Goal: Information Seeking & Learning: Understand process/instructions

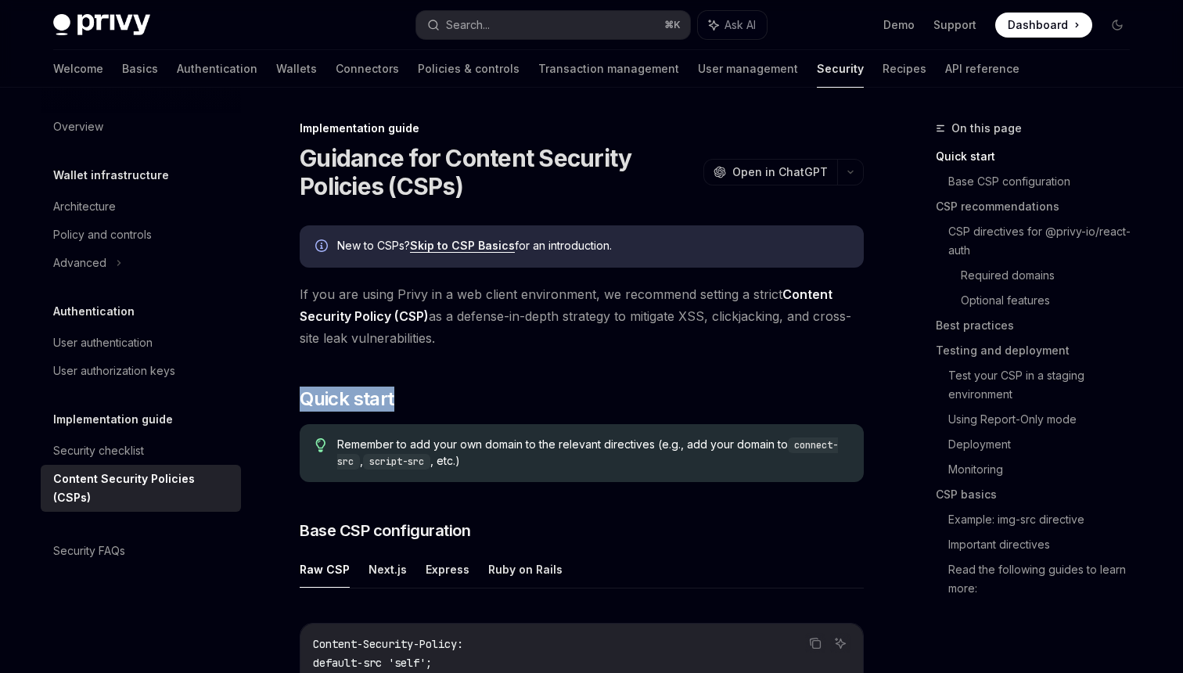
drag, startPoint x: 307, startPoint y: 158, endPoint x: 490, endPoint y: 418, distance: 317.7
click at [817, 171] on span "Open in ChatGPT" at bounding box center [779, 172] width 95 height 16
click at [427, 130] on div "Implementation guide" at bounding box center [582, 128] width 564 height 16
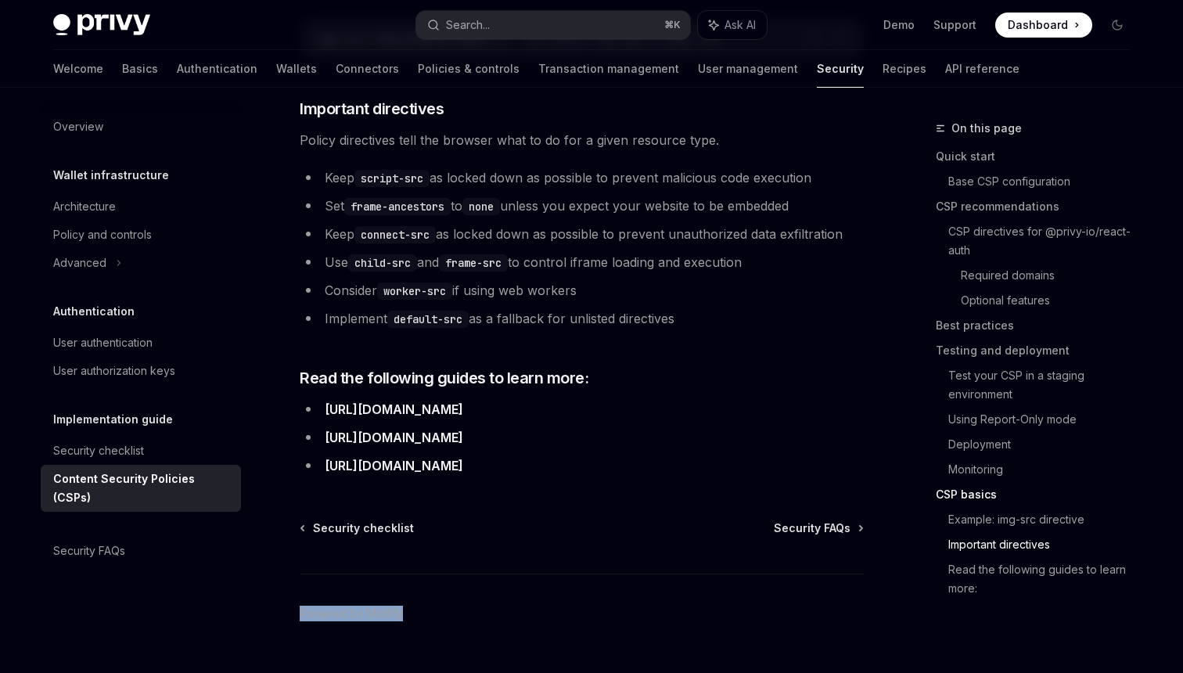
scroll to position [3895, 0]
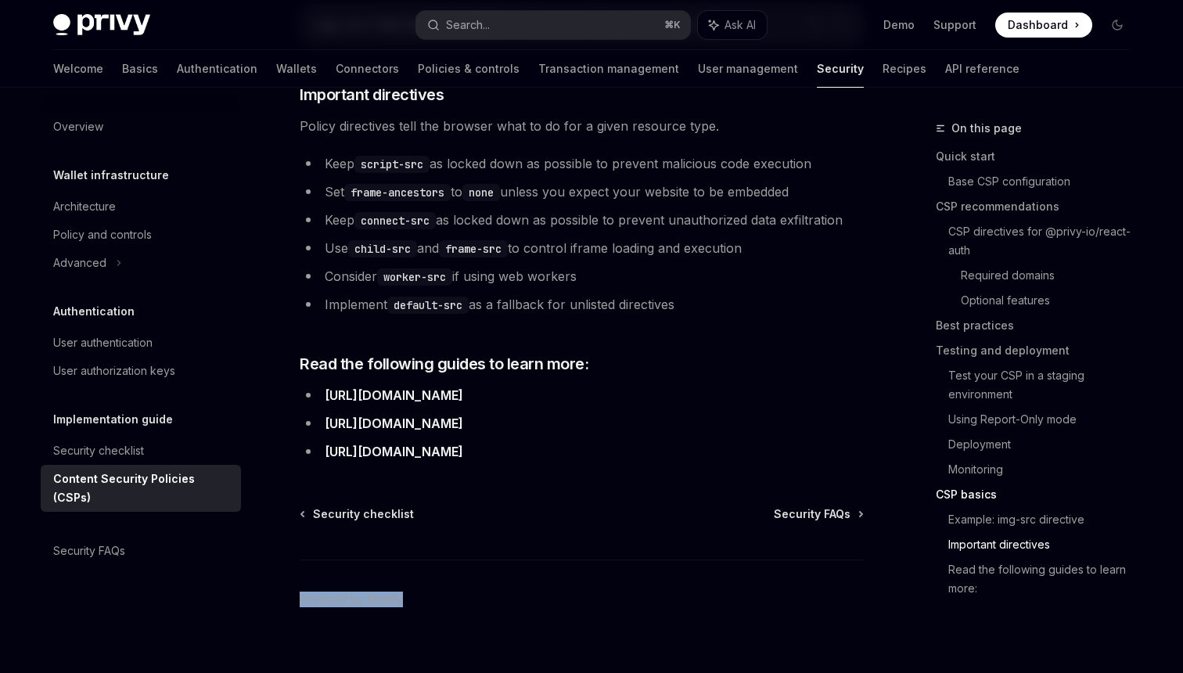
drag, startPoint x: 300, startPoint y: 127, endPoint x: 594, endPoint y: 426, distance: 419.8
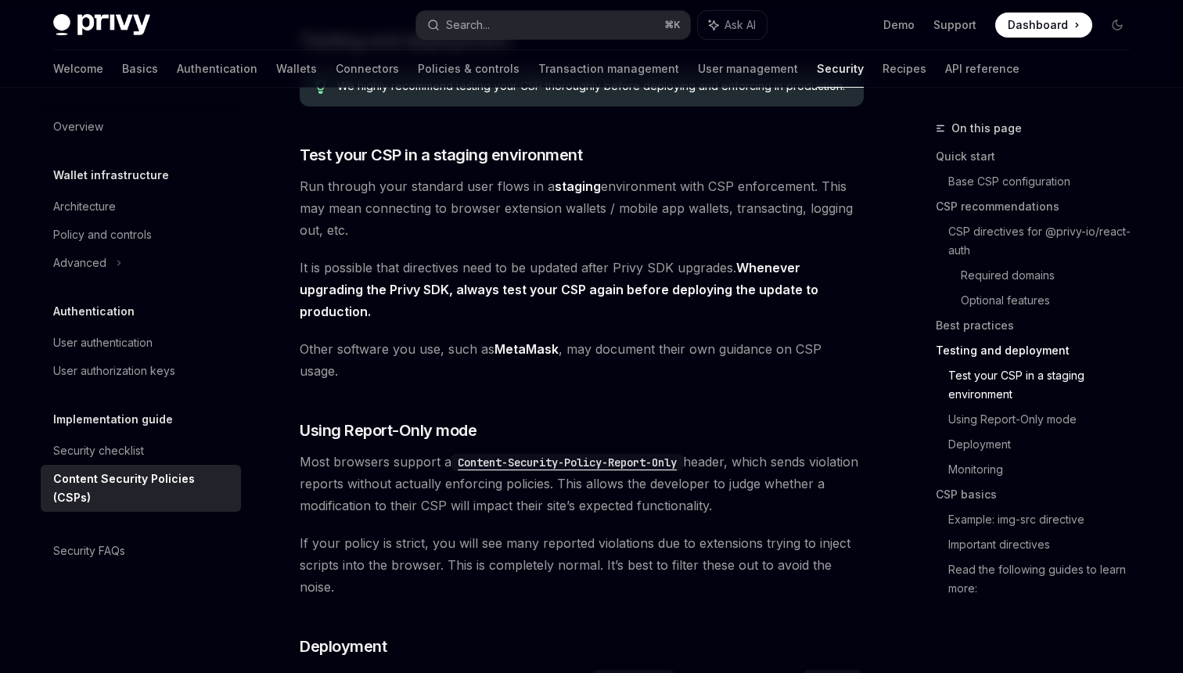
scroll to position [2467, 0]
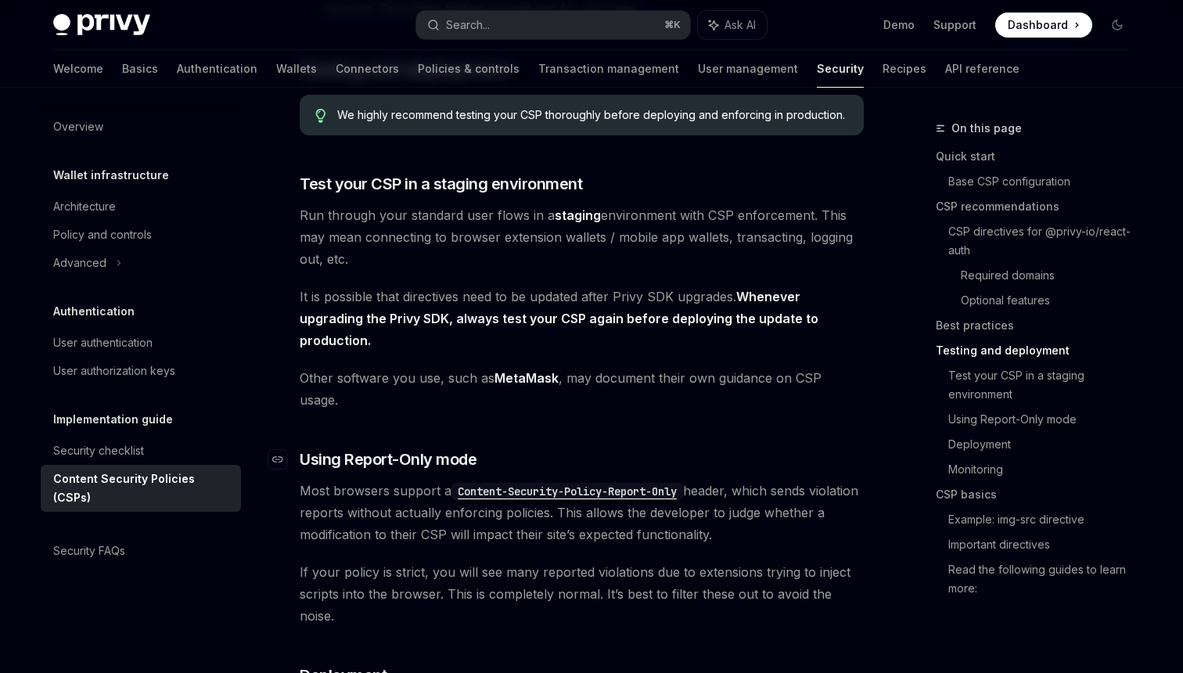
click at [503, 448] on h3 "​ Using Report-Only mode" at bounding box center [582, 459] width 564 height 22
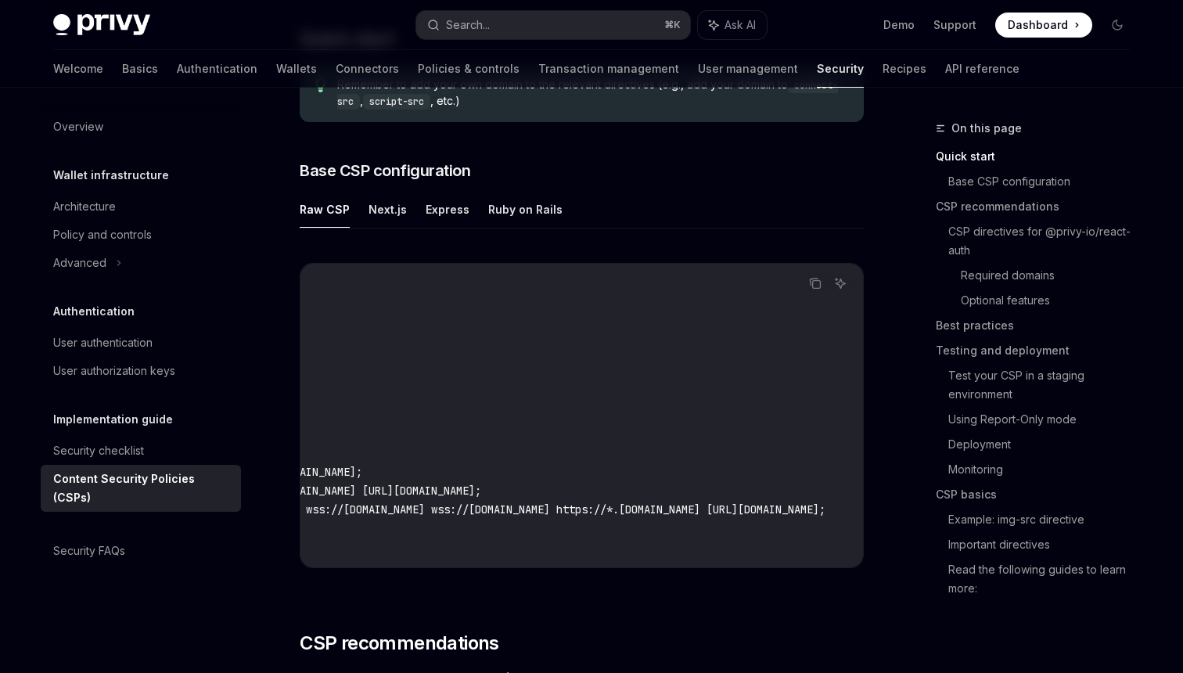
scroll to position [0, 0]
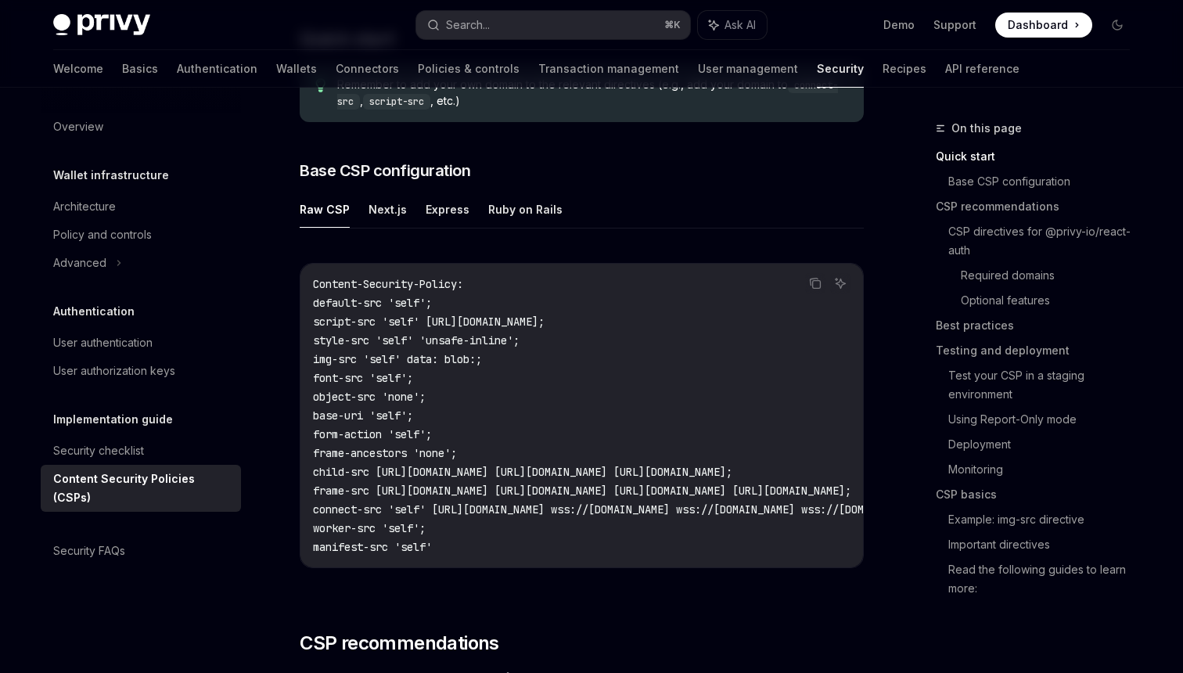
click at [404, 214] on ul "Raw CSP Next.js Express Ruby on Rails" at bounding box center [582, 210] width 564 height 38
click at [400, 214] on button "Next.js" at bounding box center [387, 209] width 38 height 37
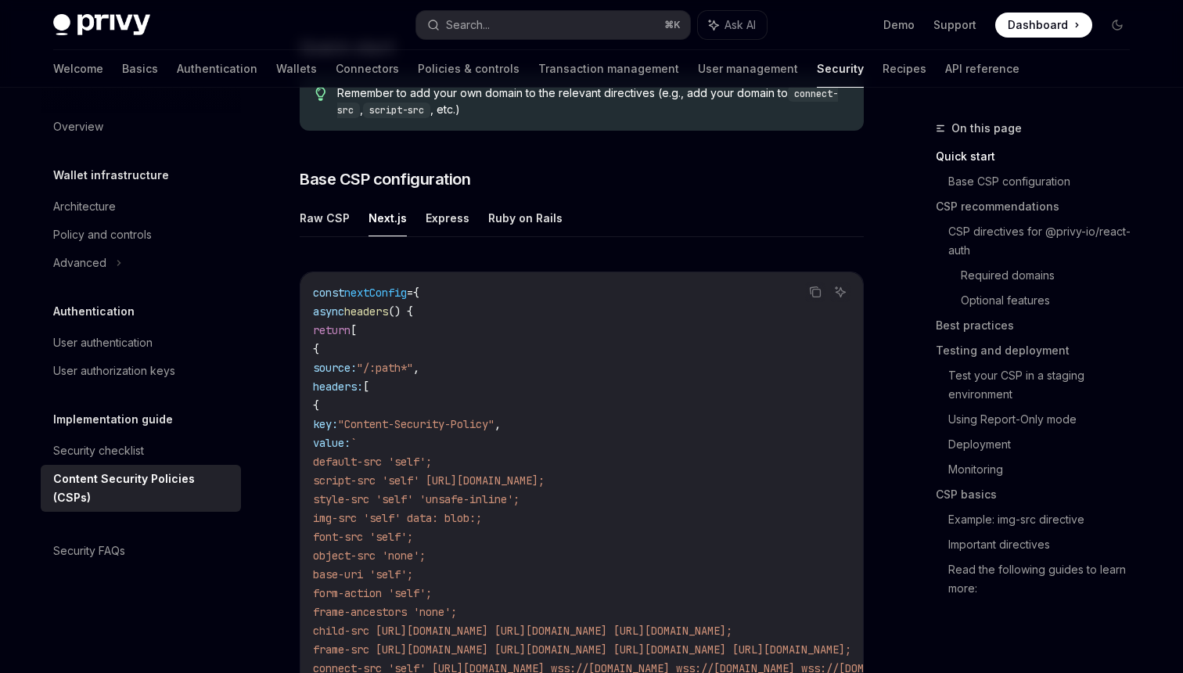
scroll to position [348, 0]
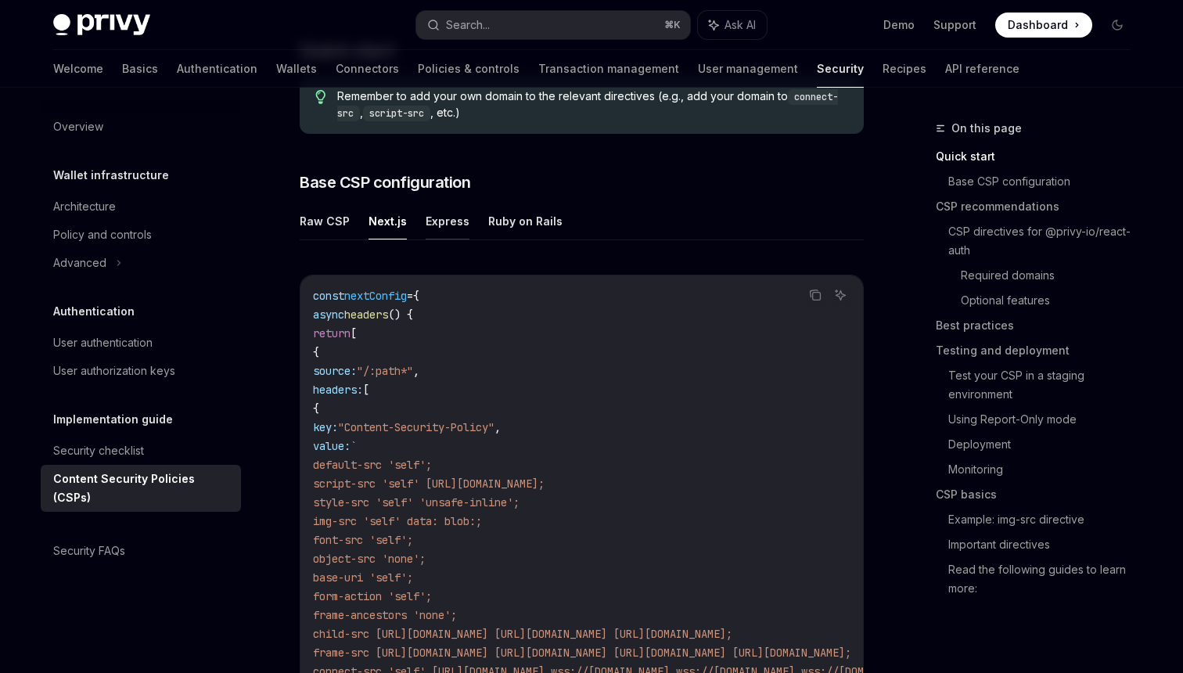
click at [427, 221] on button "Express" at bounding box center [447, 221] width 44 height 37
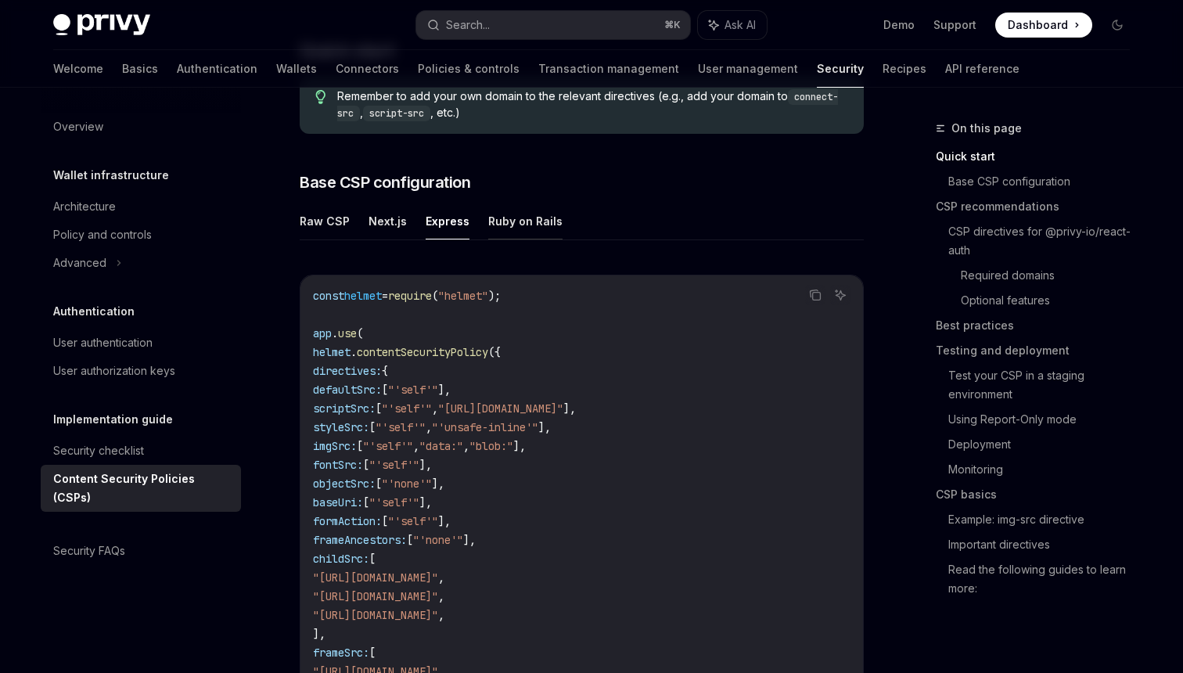
click at [541, 227] on button "Ruby on Rails" at bounding box center [525, 221] width 74 height 37
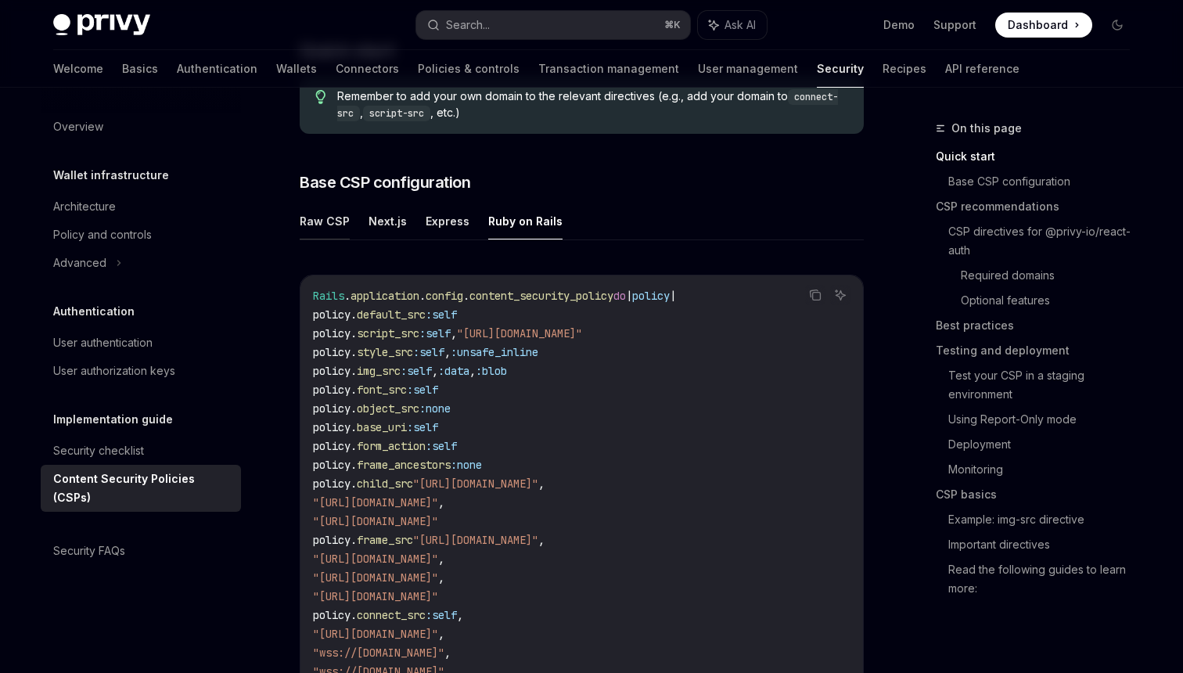
click at [332, 214] on button "Raw CSP" at bounding box center [325, 221] width 50 height 37
type textarea "*"
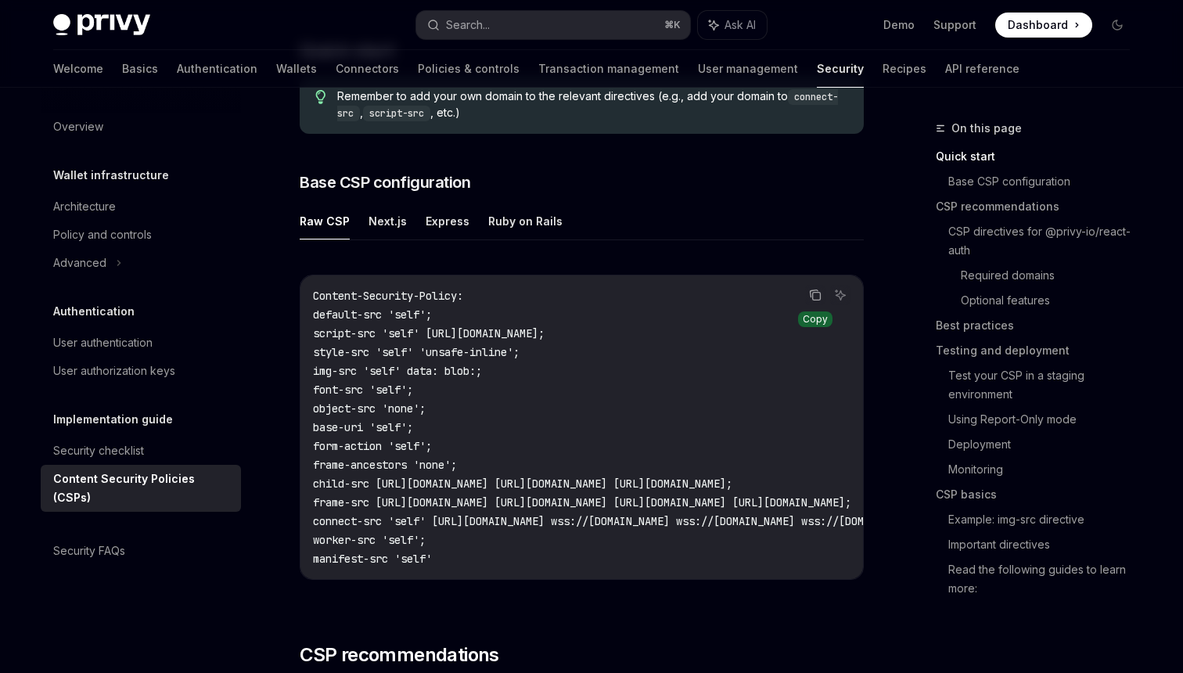
click at [810, 289] on icon "Copy the contents from the code block" at bounding box center [815, 295] width 13 height 13
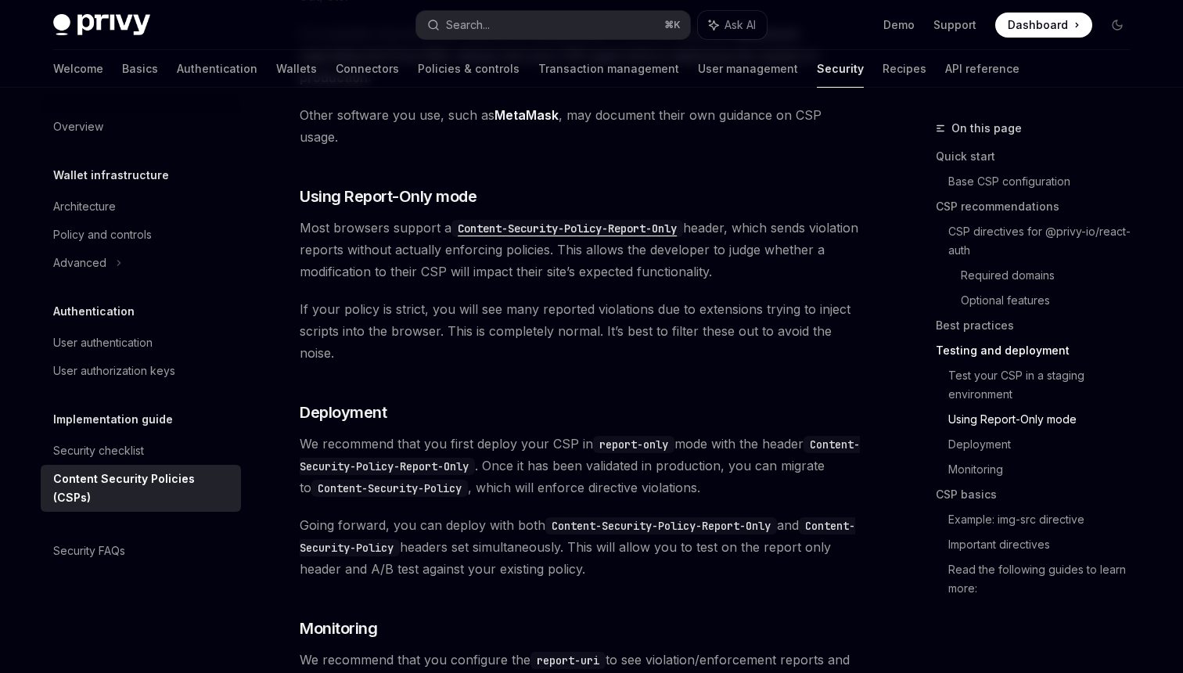
scroll to position [2484, 0]
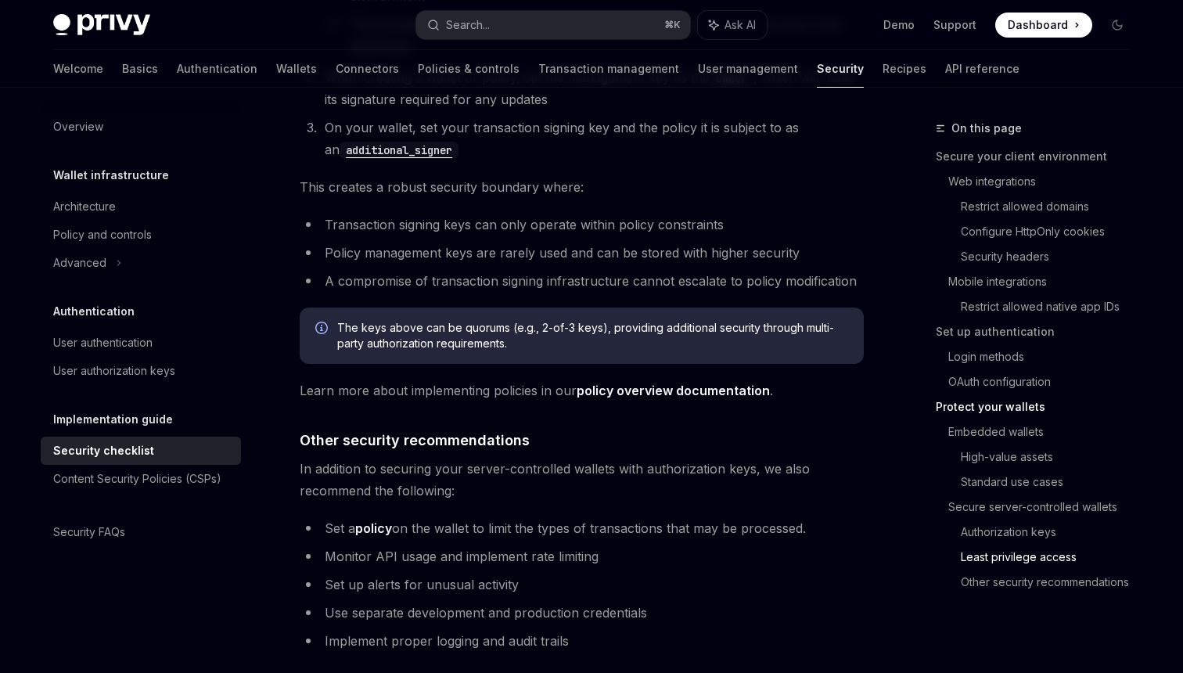
scroll to position [3435, 0]
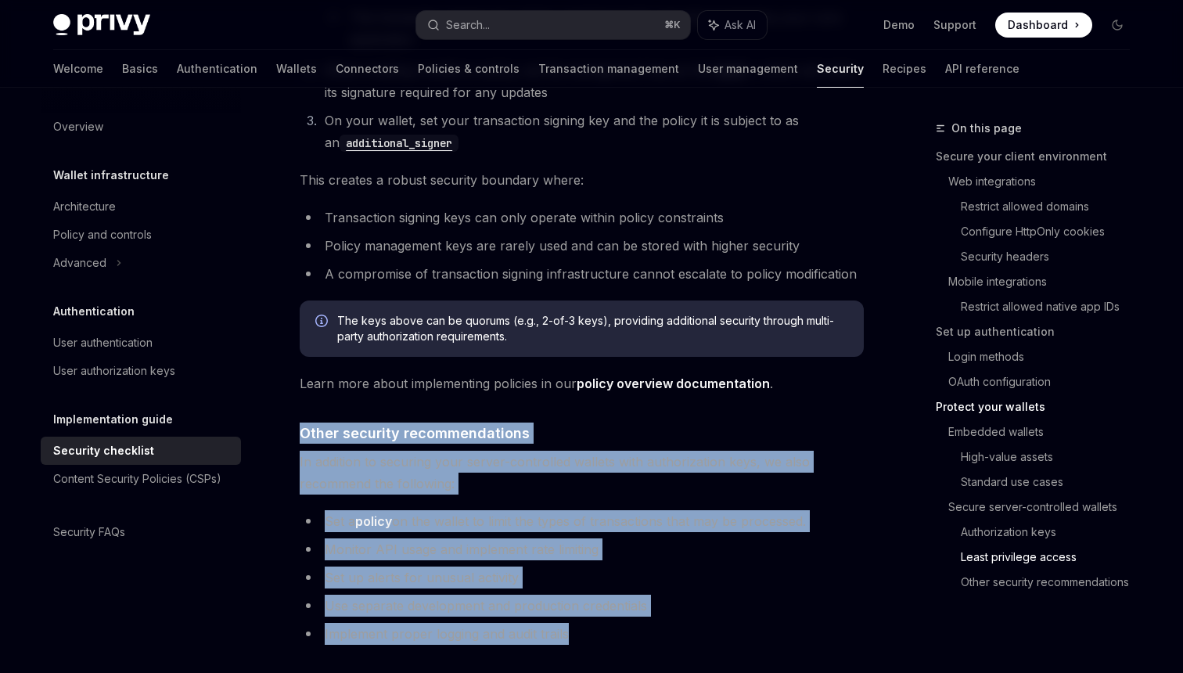
drag, startPoint x: 300, startPoint y: 131, endPoint x: 587, endPoint y: 561, distance: 516.7
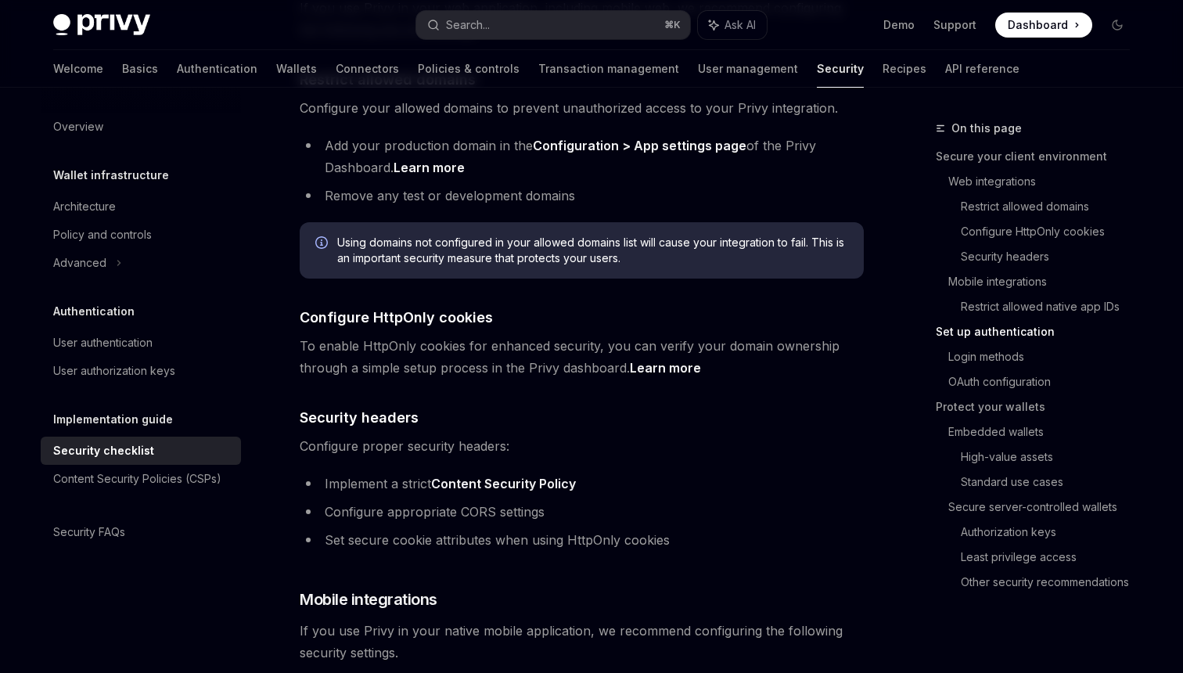
scroll to position [0, 0]
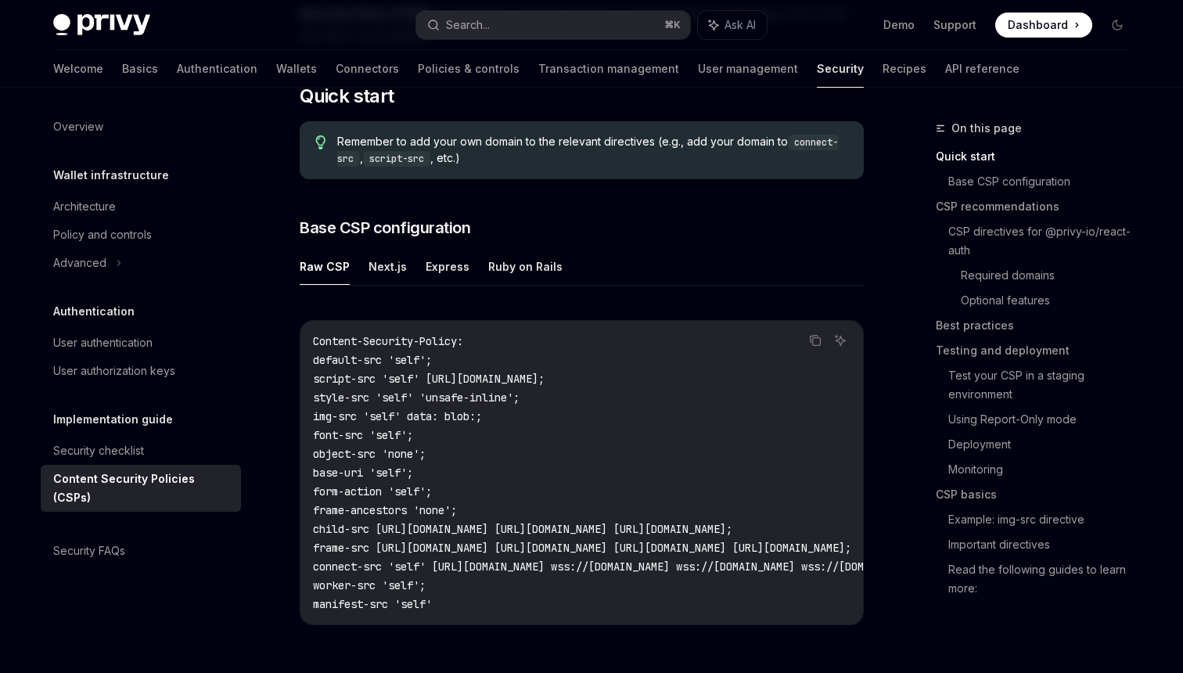
scroll to position [308, 0]
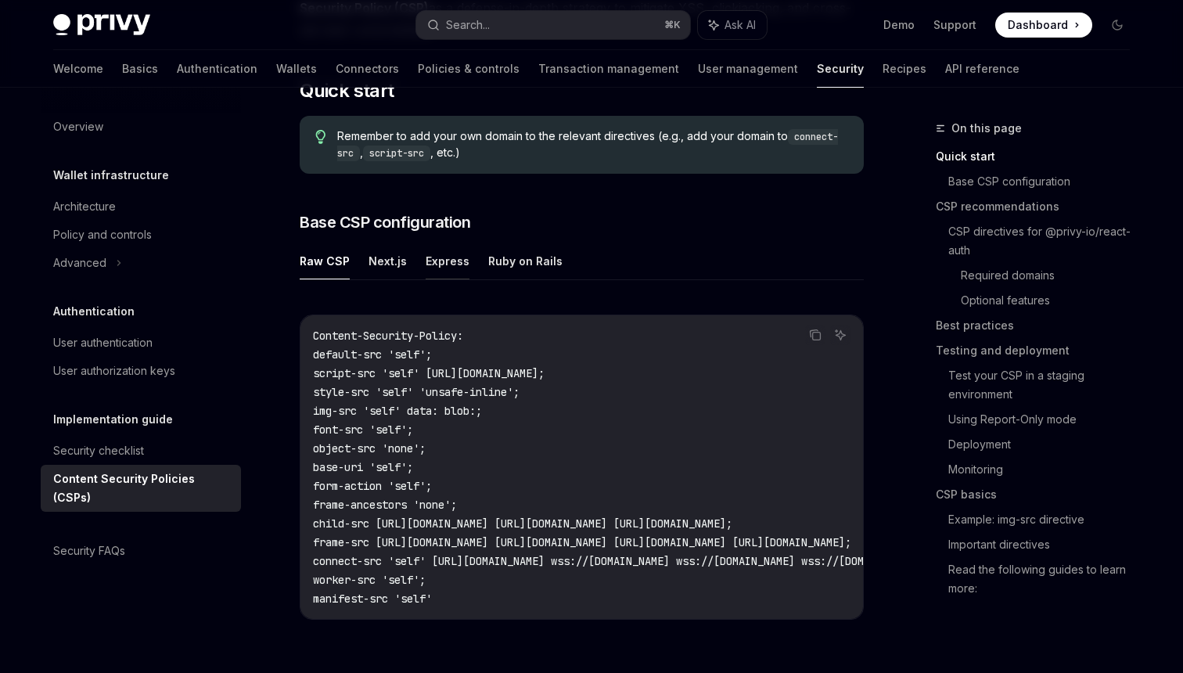
click at [436, 264] on button "Express" at bounding box center [447, 260] width 44 height 37
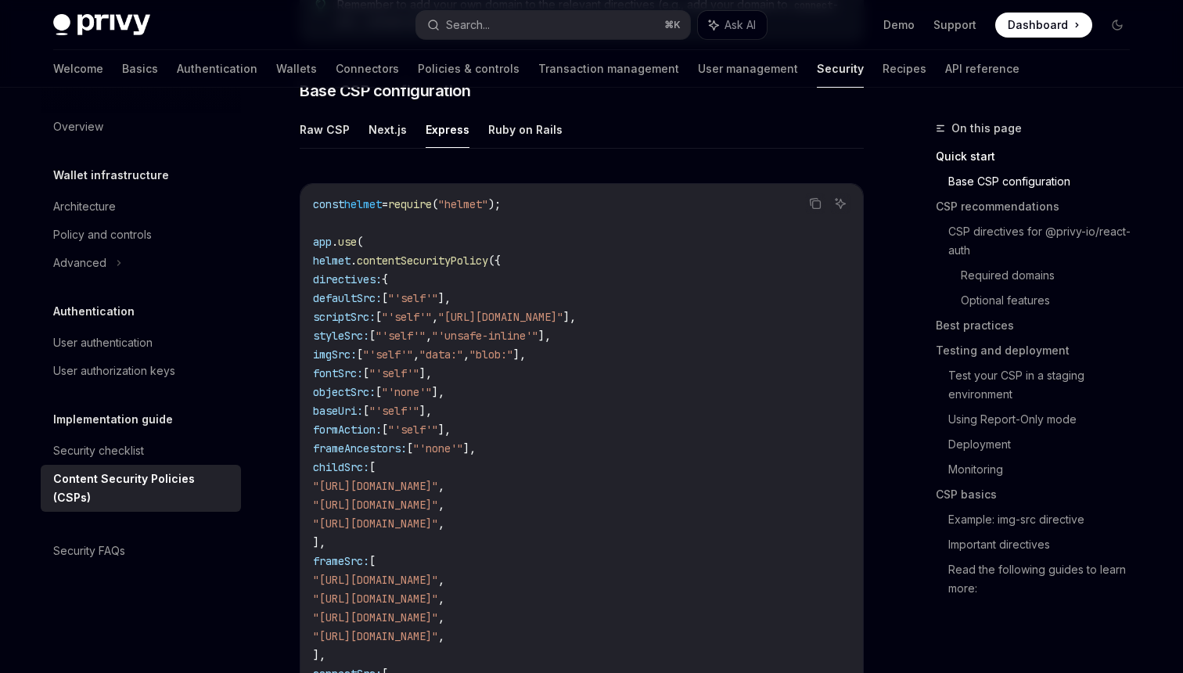
scroll to position [433, 0]
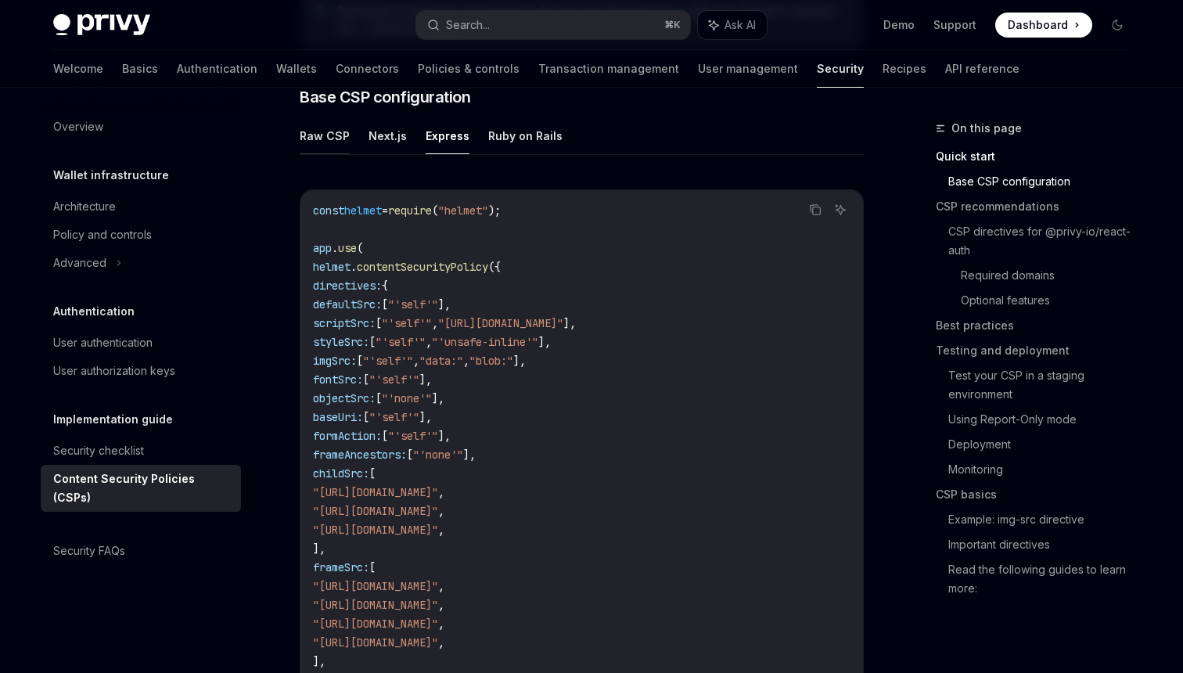
click at [323, 144] on button "Raw CSP" at bounding box center [325, 135] width 50 height 37
type textarea "*"
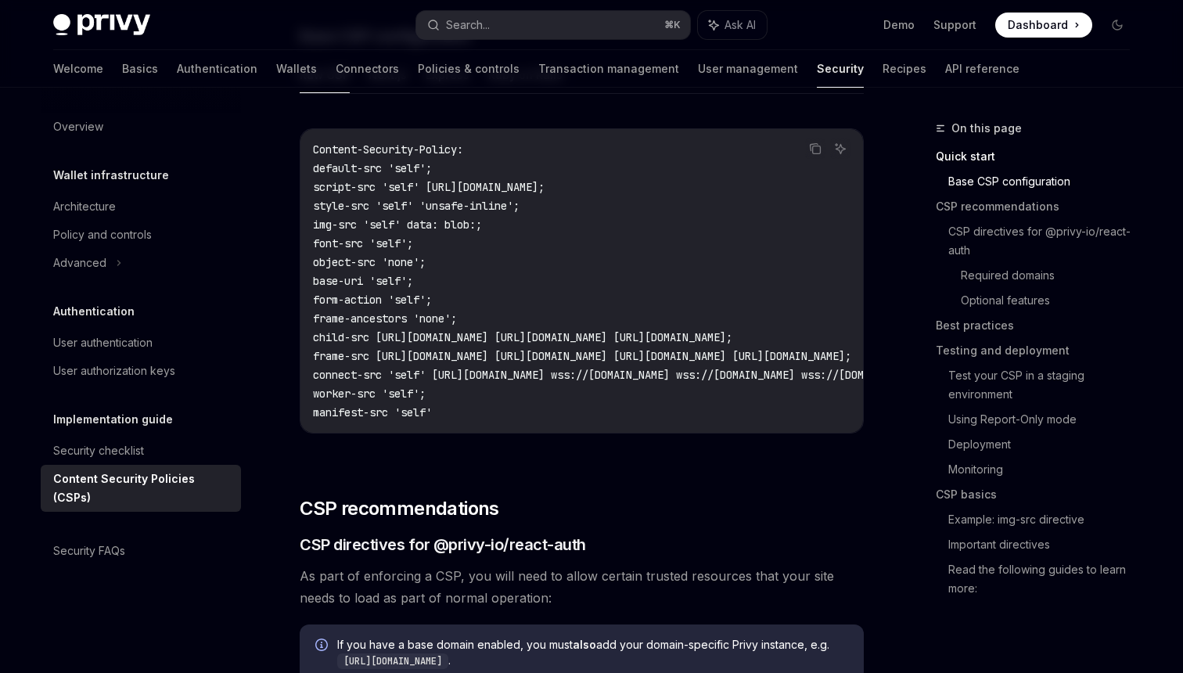
scroll to position [490, 0]
